Goal: Information Seeking & Learning: Learn about a topic

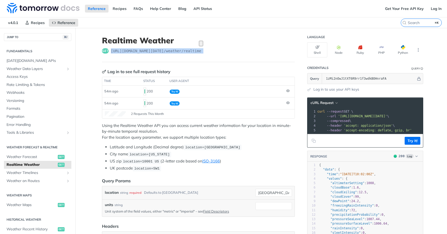
scroll to position [4, 0]
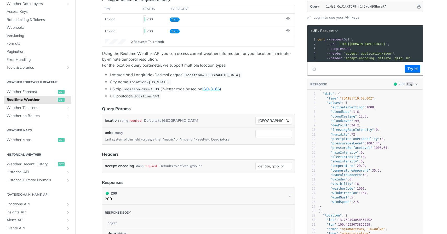
scroll to position [94, 0]
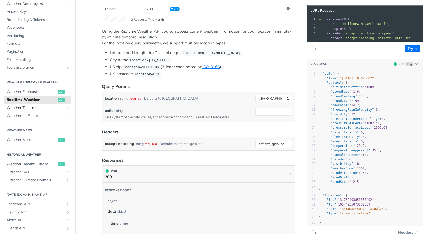
click at [28, 110] on span "Weather Timelines" at bounding box center [36, 107] width 58 height 5
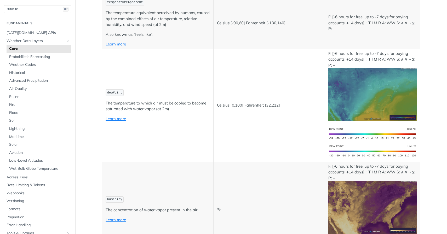
scroll to position [236, 0]
